Goal: Transaction & Acquisition: Purchase product/service

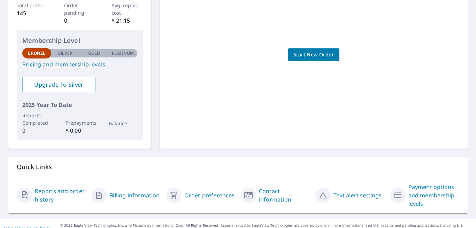
scroll to position [142, 0]
click at [55, 187] on link "Reports and order history" at bounding box center [60, 195] width 51 height 17
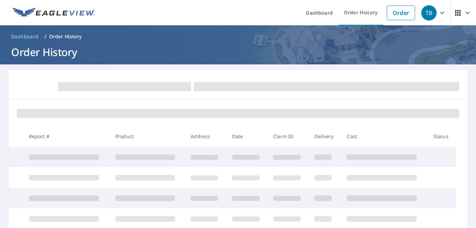
click at [55, 180] on span at bounding box center [64, 178] width 70 height 6
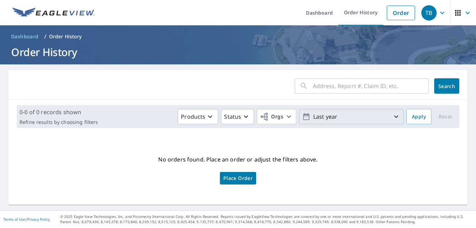
click at [384, 119] on p "Last year" at bounding box center [352, 117] width 82 height 12
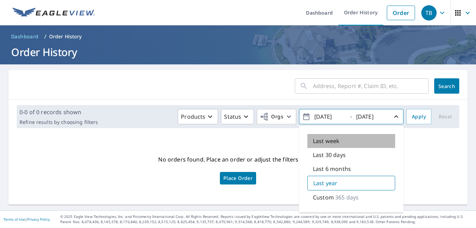
click at [326, 144] on p "Last week" at bounding box center [326, 141] width 27 height 8
type input "2025/08/31"
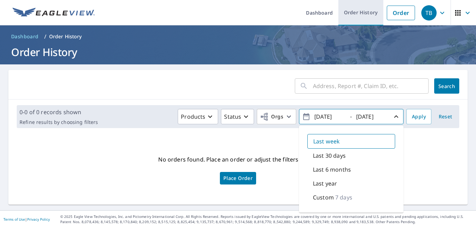
click at [363, 10] on link "Order History" at bounding box center [361, 12] width 45 height 25
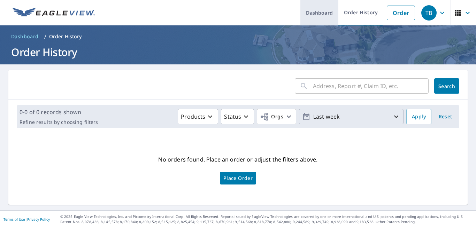
click at [322, 14] on link "Dashboard" at bounding box center [320, 12] width 38 height 25
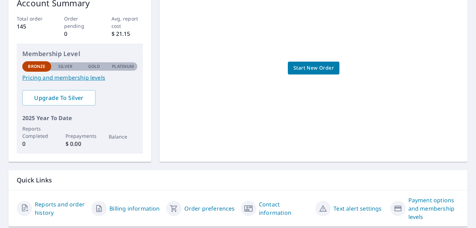
scroll to position [142, 0]
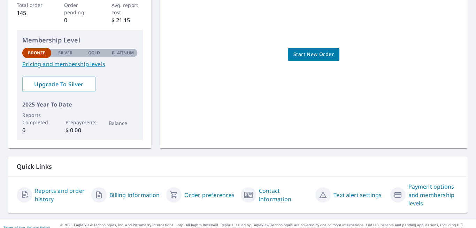
click at [200, 191] on link "Order preferences" at bounding box center [210, 195] width 51 height 8
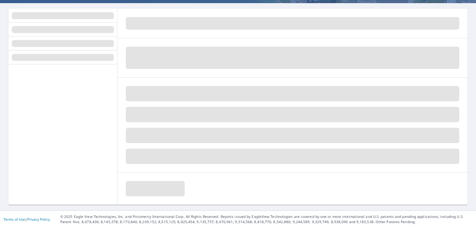
scroll to position [61, 0]
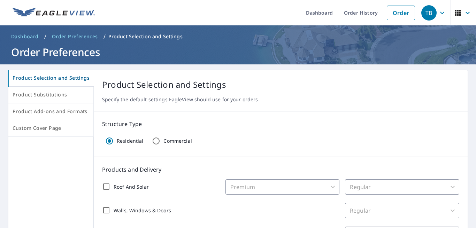
click at [457, 10] on span "button" at bounding box center [464, 13] width 20 height 17
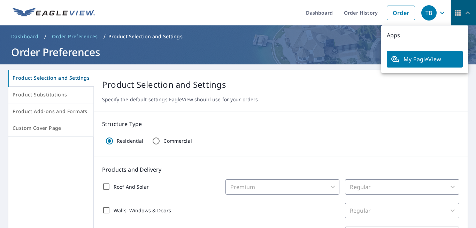
click at [457, 10] on span "button" at bounding box center [464, 13] width 20 height 17
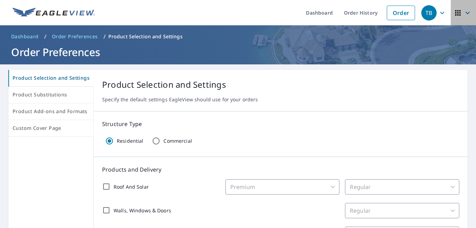
click at [457, 10] on span "button" at bounding box center [464, 13] width 20 height 17
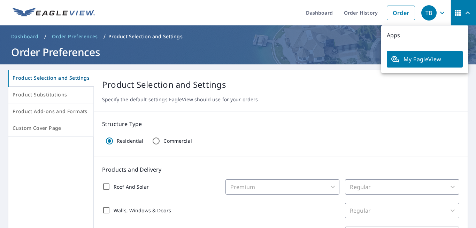
click at [431, 63] on span "My EagleView" at bounding box center [425, 59] width 68 height 8
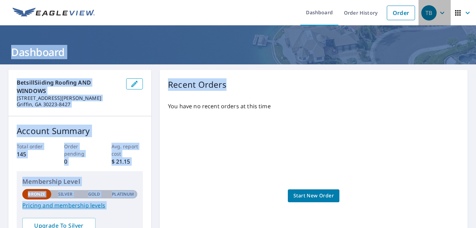
click at [438, 11] on icon "button" at bounding box center [442, 13] width 8 height 8
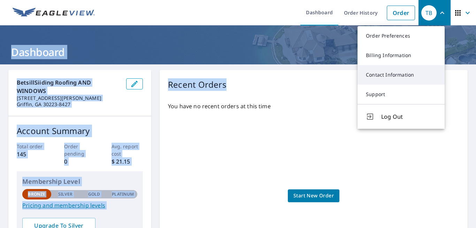
click at [397, 79] on link "Contact Information" at bounding box center [401, 75] width 87 height 20
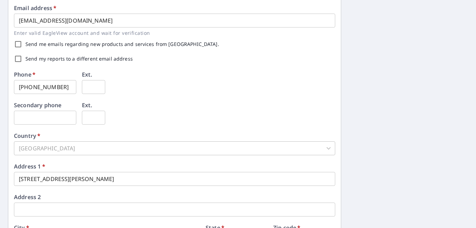
scroll to position [263, 0]
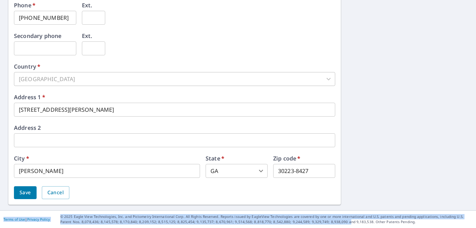
drag, startPoint x: 303, startPoint y: 121, endPoint x: 327, endPoint y: 228, distance: 109.7
click at [327, 228] on div "Dashboard Order History Order TB Dashboard / Contact Information Contact Inform…" at bounding box center [238, 114] width 476 height 228
click at [427, 151] on div "First name   * Tommy ​ Last name   * Betsill ​ Company name   * BetsillSiiding …" at bounding box center [238, 6] width 476 height 409
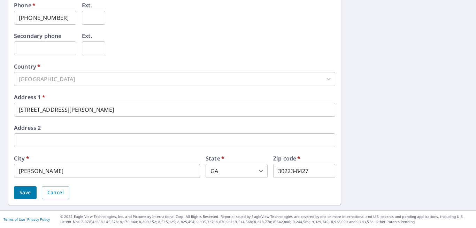
scroll to position [0, 0]
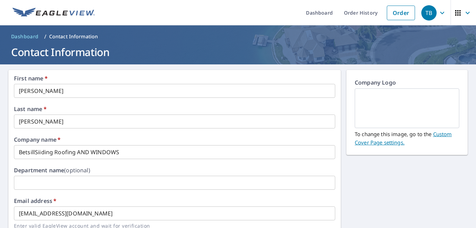
click at [438, 10] on icon "button" at bounding box center [442, 13] width 8 height 8
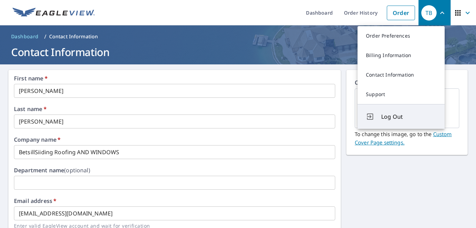
click at [389, 118] on span "Log Out" at bounding box center [409, 117] width 55 height 8
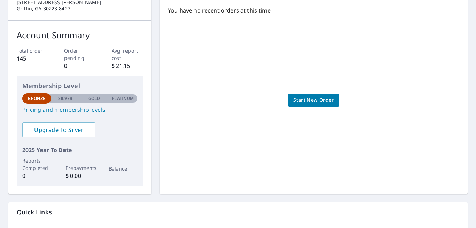
scroll to position [142, 0]
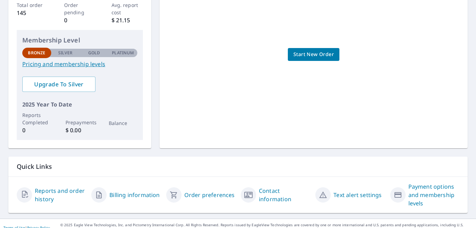
click at [47, 187] on link "Reports and order history" at bounding box center [60, 195] width 51 height 17
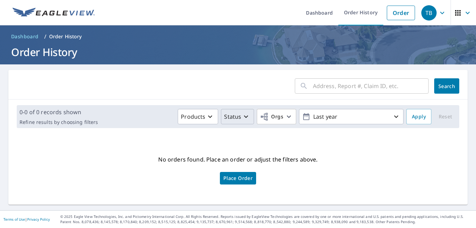
click at [242, 117] on icon "button" at bounding box center [246, 117] width 8 height 8
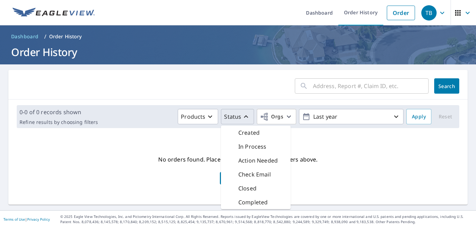
click at [242, 117] on icon "button" at bounding box center [246, 117] width 8 height 8
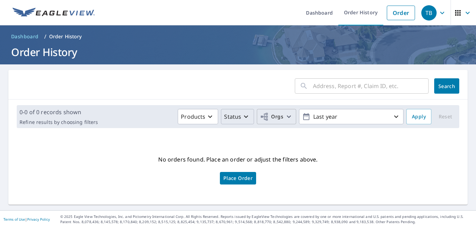
click at [275, 116] on span "Orgs" at bounding box center [271, 117] width 23 height 9
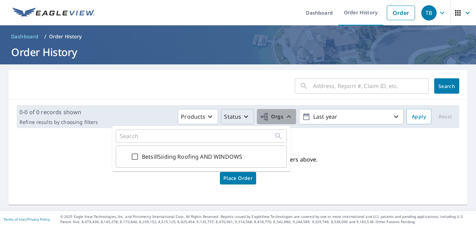
click at [275, 116] on span "Orgs" at bounding box center [271, 117] width 23 height 9
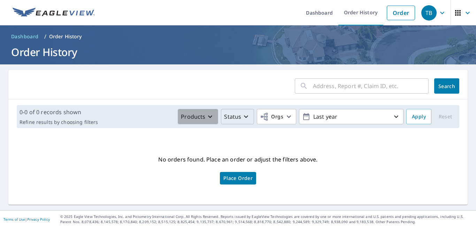
click at [206, 118] on icon "button" at bounding box center [210, 117] width 8 height 8
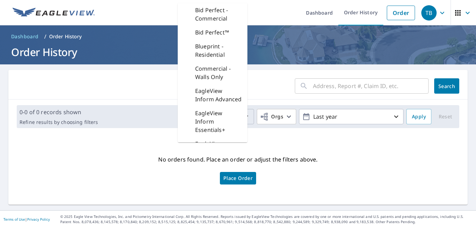
click at [380, 170] on div "No orders found. Place an order or adjust the filters above. Place Order" at bounding box center [238, 170] width 449 height 60
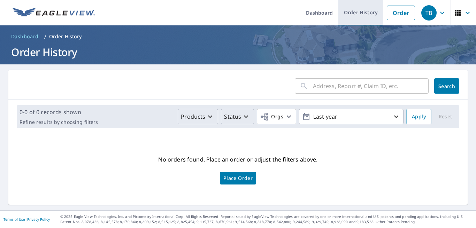
click at [345, 12] on link "Order History" at bounding box center [361, 12] width 45 height 25
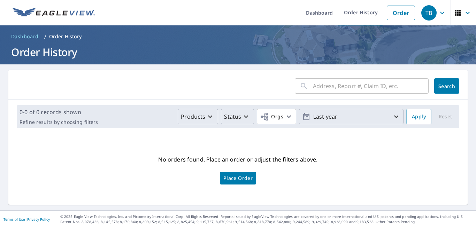
click at [356, 122] on p "Last year" at bounding box center [352, 117] width 82 height 12
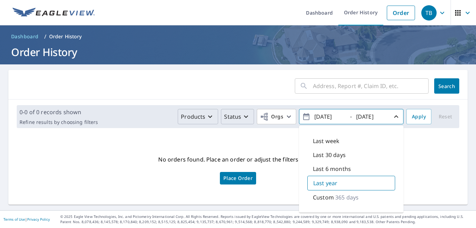
click at [317, 142] on p "Last week" at bounding box center [326, 141] width 27 height 8
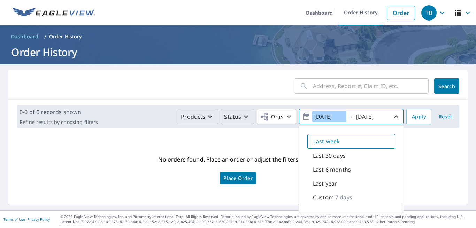
type input "2025/08/31"
click at [418, 117] on span "Apply" at bounding box center [419, 117] width 14 height 9
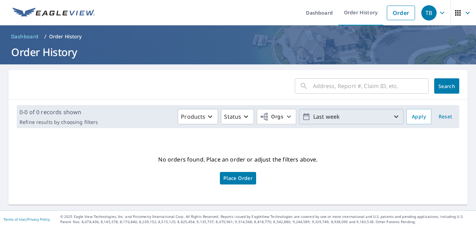
click at [392, 118] on icon "button" at bounding box center [396, 117] width 8 height 8
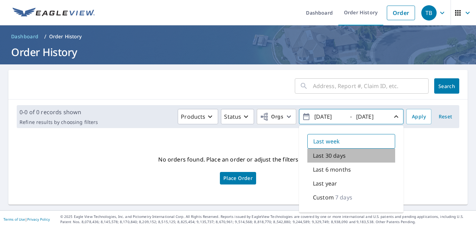
click at [341, 157] on div "Last 30 days" at bounding box center [352, 156] width 88 height 14
type input "2025/08/07"
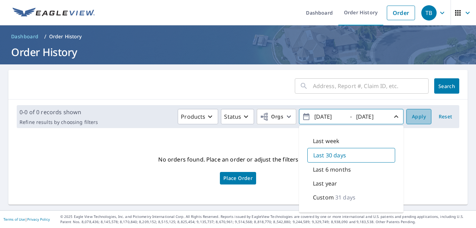
click at [418, 116] on span "Apply" at bounding box center [419, 117] width 14 height 9
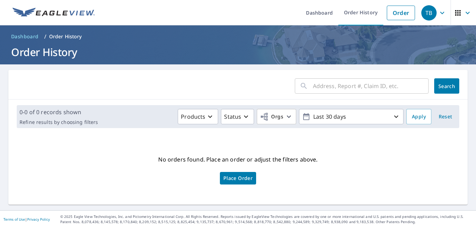
click at [438, 13] on icon "button" at bounding box center [442, 13] width 8 height 8
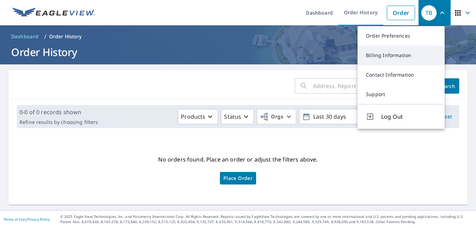
click at [388, 55] on link "Billing Information" at bounding box center [401, 56] width 87 height 20
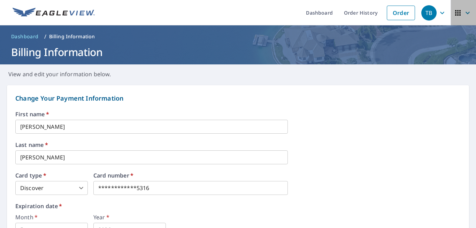
click at [454, 9] on icon "button" at bounding box center [458, 13] width 8 height 8
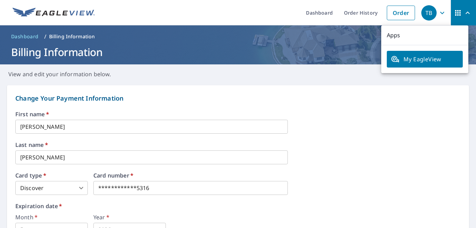
click at [421, 54] on link "My EagleView" at bounding box center [425, 59] width 76 height 17
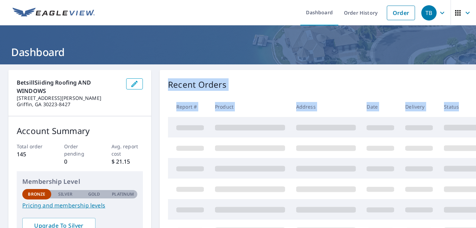
drag, startPoint x: 0, startPoint y: 0, endPoint x: 286, endPoint y: 179, distance: 337.3
click at [286, 179] on div "Dashboard Order History Order TB Dashboard BetsillSiiding Roofing AND WINDOWS […" at bounding box center [238, 114] width 476 height 228
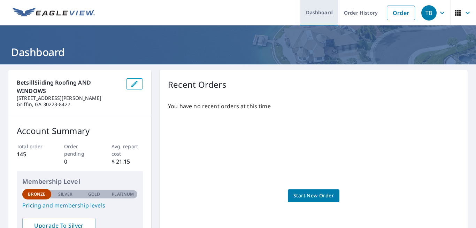
click at [330, 12] on link "Dashboard" at bounding box center [320, 12] width 38 height 25
click at [323, 98] on div "You have no recent orders at this time Start New Order" at bounding box center [314, 189] width 292 height 185
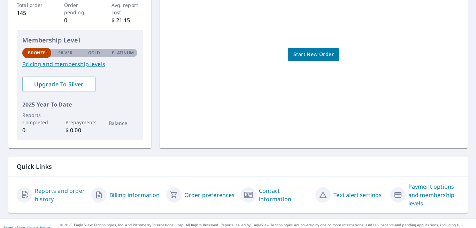
click at [265, 187] on link "Contact information" at bounding box center [284, 195] width 51 height 17
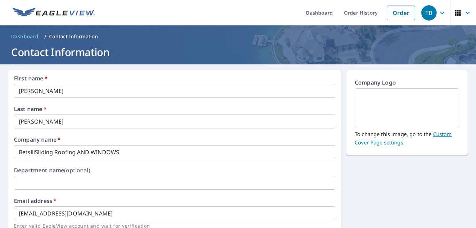
click at [440, 14] on icon "button" at bounding box center [442, 13] width 8 height 8
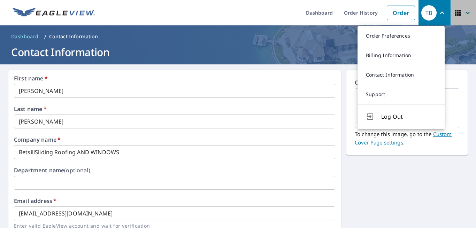
click at [456, 10] on icon "button" at bounding box center [459, 13] width 6 height 6
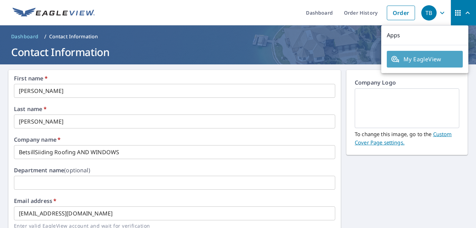
click at [431, 59] on span "My EagleView" at bounding box center [425, 59] width 68 height 8
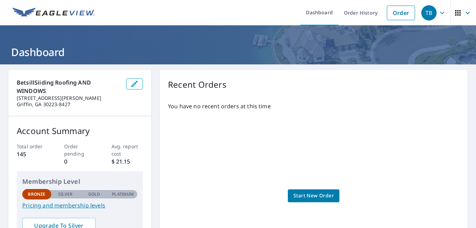
click at [296, 192] on span "Start New Order" at bounding box center [314, 196] width 40 height 9
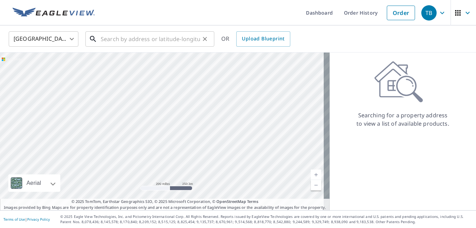
click at [129, 37] on input "text" at bounding box center [150, 39] width 99 height 20
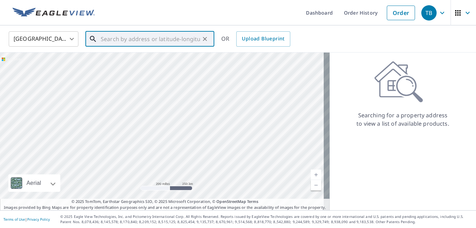
click at [204, 37] on icon "Clear" at bounding box center [205, 39] width 7 height 7
click at [456, 13] on icon "button" at bounding box center [458, 13] width 8 height 8
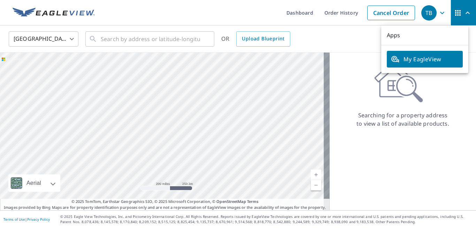
click at [259, 179] on div at bounding box center [165, 132] width 330 height 158
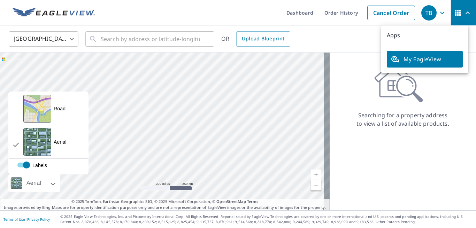
click at [47, 182] on div at bounding box center [45, 183] width 4 height 17
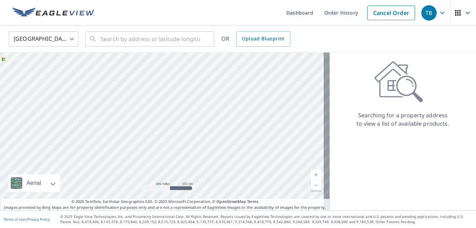
click at [47, 182] on div at bounding box center [45, 183] width 4 height 17
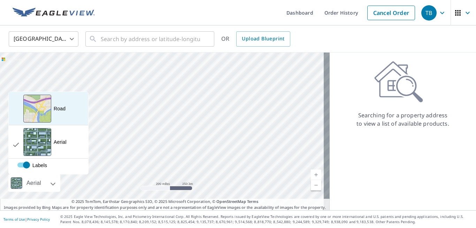
click at [38, 106] on div "View aerial and more..." at bounding box center [37, 109] width 28 height 28
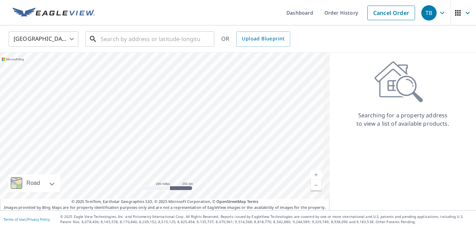
click at [114, 40] on input "text" at bounding box center [150, 39] width 99 height 20
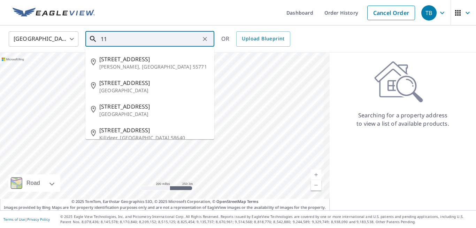
type input "1"
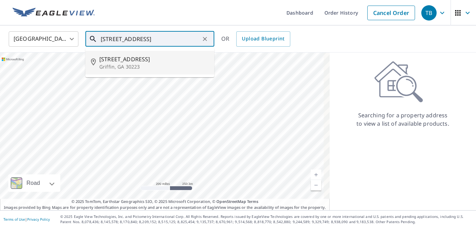
click at [137, 72] on li "[STREET_ADDRESS][DEMOGRAPHIC_DATA][PERSON_NAME]" at bounding box center [149, 63] width 129 height 24
type input "[STREET_ADDRESS][DEMOGRAPHIC_DATA][PERSON_NAME]"
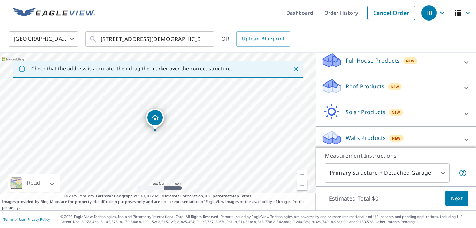
scroll to position [80, 0]
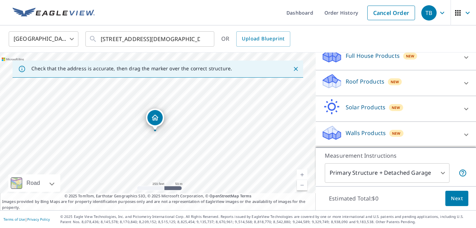
click at [463, 134] on icon at bounding box center [467, 135] width 8 height 8
click at [463, 112] on icon at bounding box center [467, 109] width 8 height 8
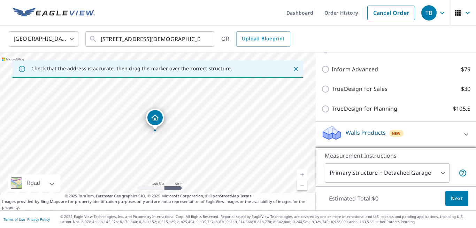
scroll to position [0, 0]
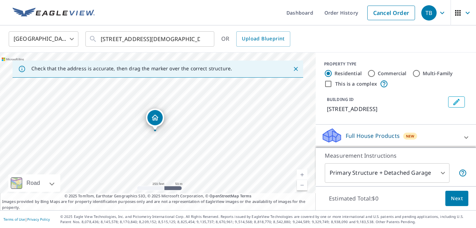
click at [133, 128] on div "[STREET_ADDRESS][DEMOGRAPHIC_DATA][PERSON_NAME]" at bounding box center [158, 132] width 316 height 158
click at [293, 68] on icon "Close" at bounding box center [296, 69] width 7 height 7
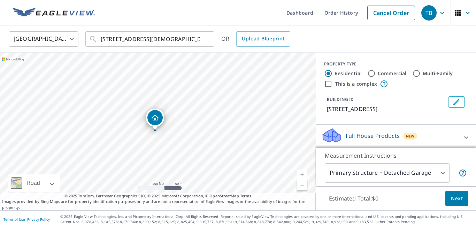
click at [441, 170] on body "TB TB Dashboard Order History Cancel Order TB [GEOGRAPHIC_DATA] [GEOGRAPHIC_DAT…" at bounding box center [238, 114] width 476 height 228
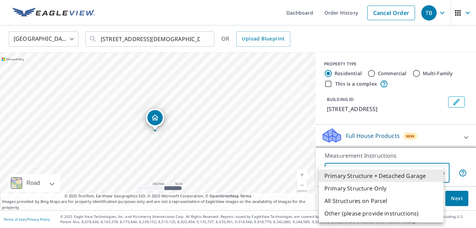
click at [433, 121] on div at bounding box center [238, 114] width 476 height 228
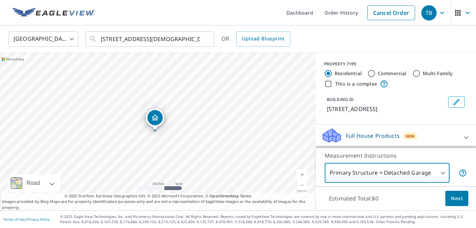
click at [463, 135] on icon at bounding box center [467, 138] width 8 height 8
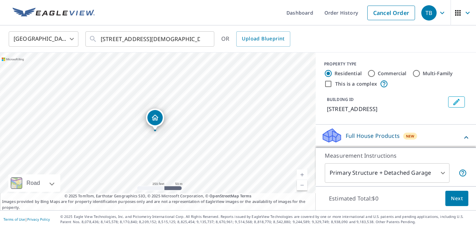
click at [463, 135] on icon at bounding box center [467, 138] width 8 height 8
click at [463, 137] on icon at bounding box center [467, 138] width 8 height 8
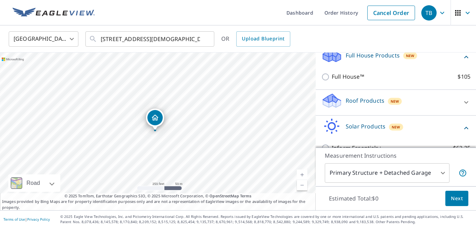
scroll to position [84, 0]
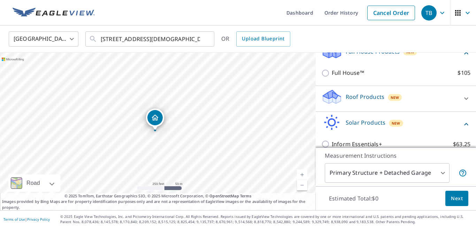
click at [465, 99] on icon at bounding box center [467, 99] width 4 height 2
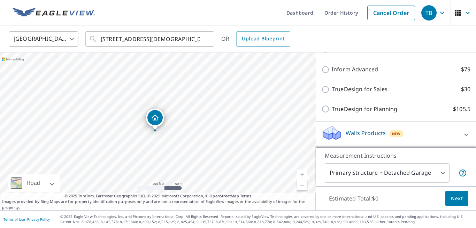
scroll to position [0, 0]
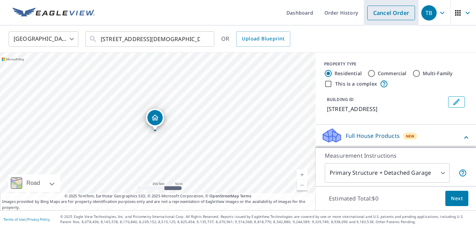
click at [387, 16] on link "Cancel Order" at bounding box center [392, 13] width 48 height 15
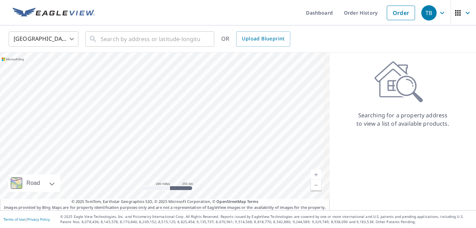
click at [464, 15] on icon "button" at bounding box center [468, 13] width 8 height 8
